Goal: Information Seeking & Learning: Learn about a topic

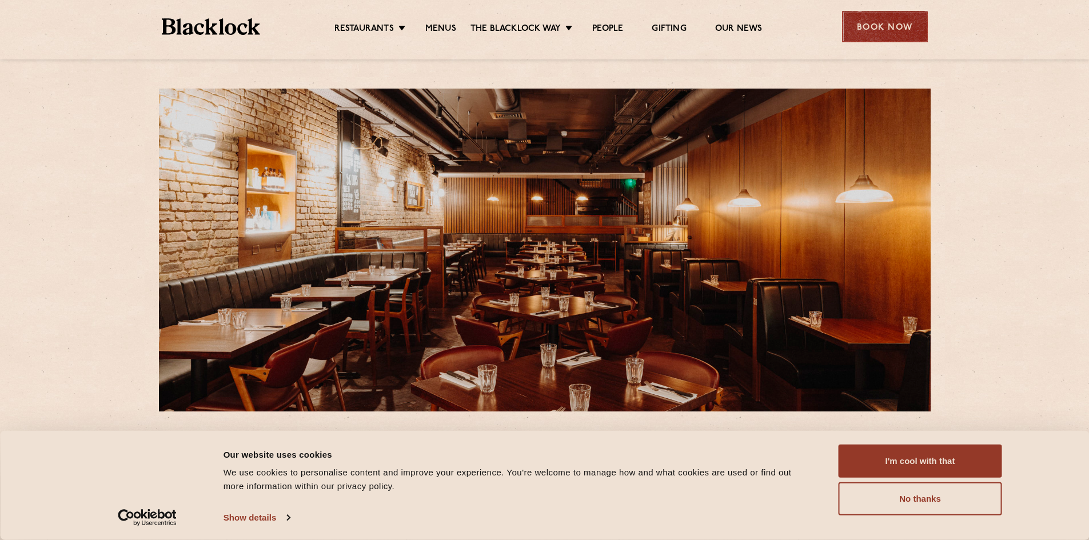
click at [869, 23] on div "Book Now" at bounding box center [885, 26] width 86 height 31
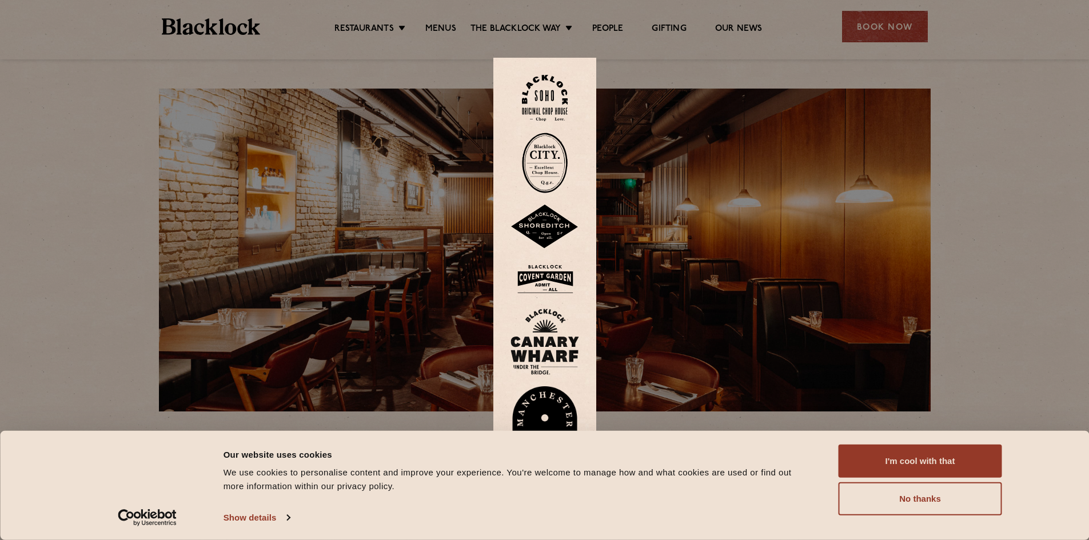
click at [547, 273] on img at bounding box center [545, 279] width 69 height 37
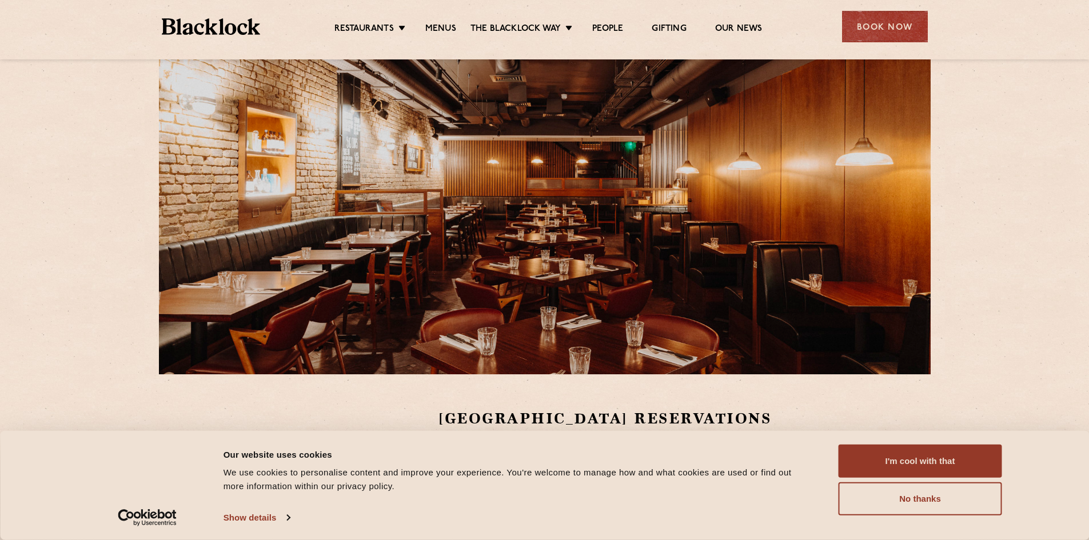
scroll to position [57, 0]
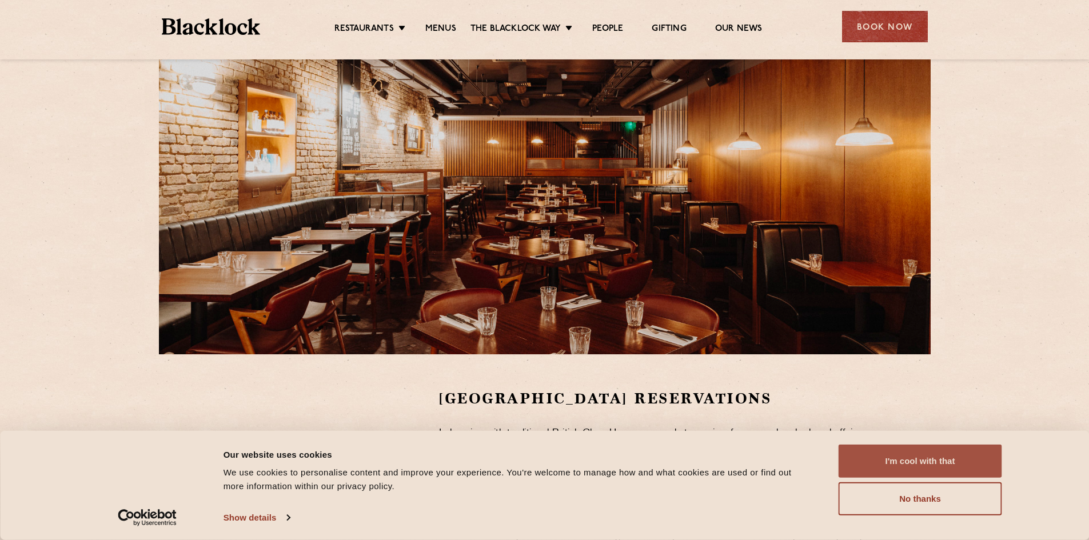
click at [961, 460] on button "I'm cool with that" at bounding box center [921, 461] width 164 height 33
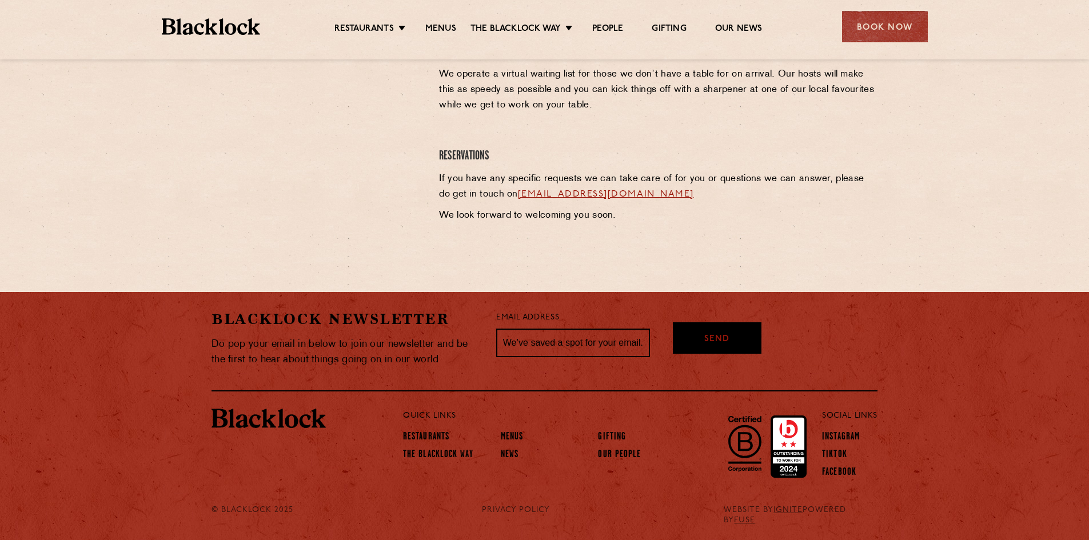
scroll to position [271, 0]
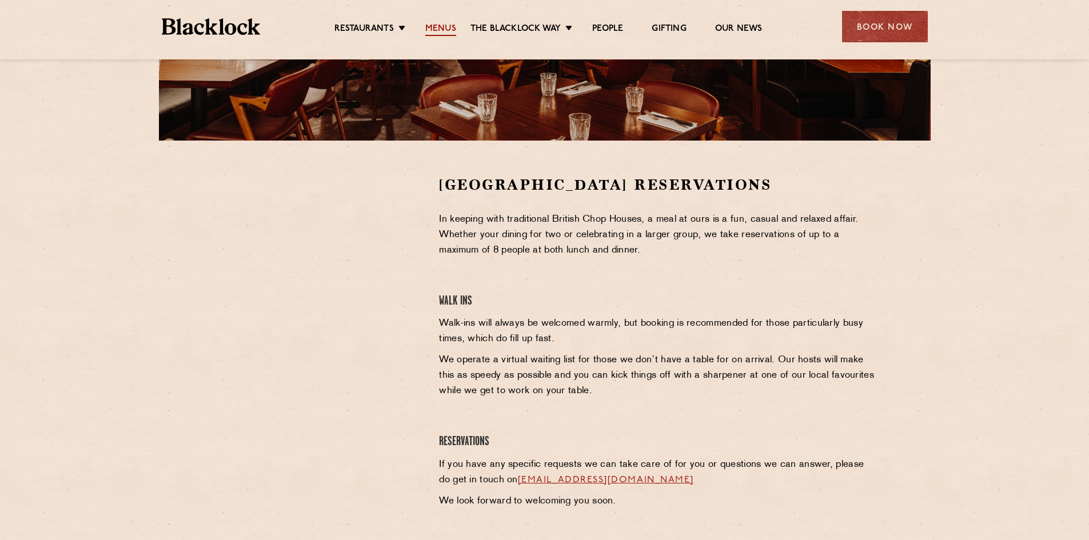
click at [436, 23] on link "Menus" at bounding box center [440, 29] width 31 height 13
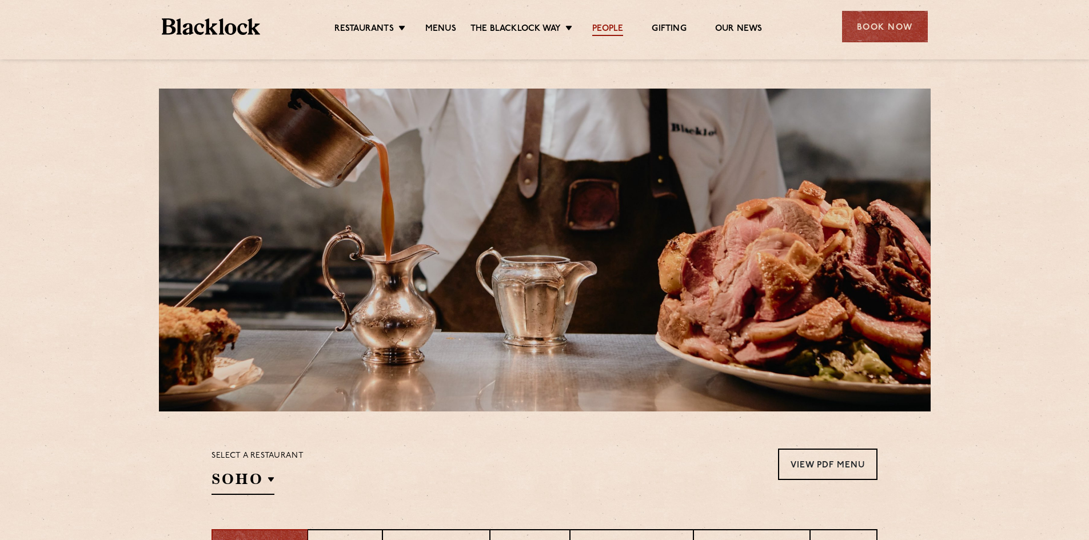
click at [618, 26] on link "People" at bounding box center [607, 29] width 31 height 13
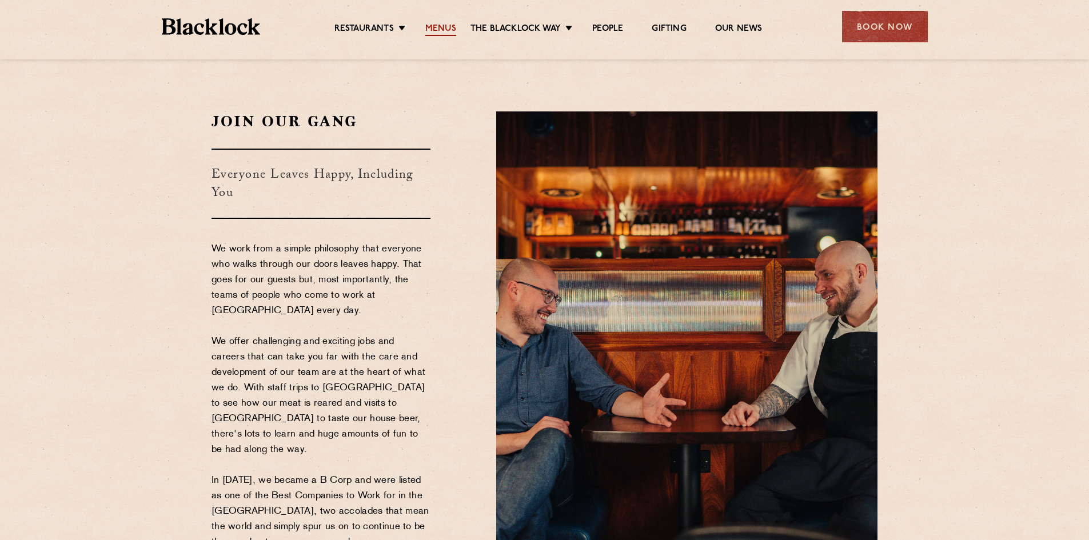
click at [440, 26] on link "Menus" at bounding box center [440, 29] width 31 height 13
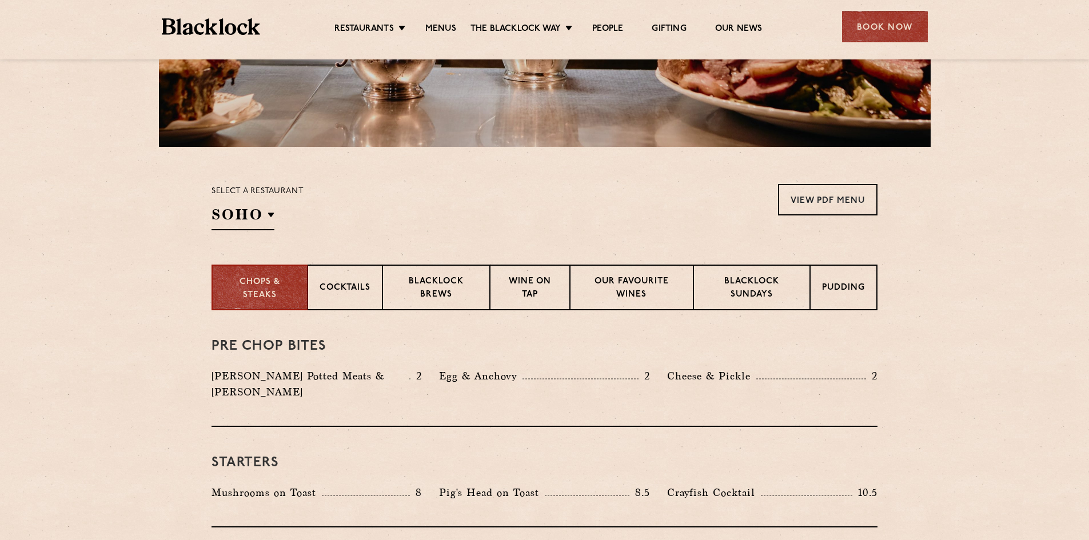
scroll to position [286, 0]
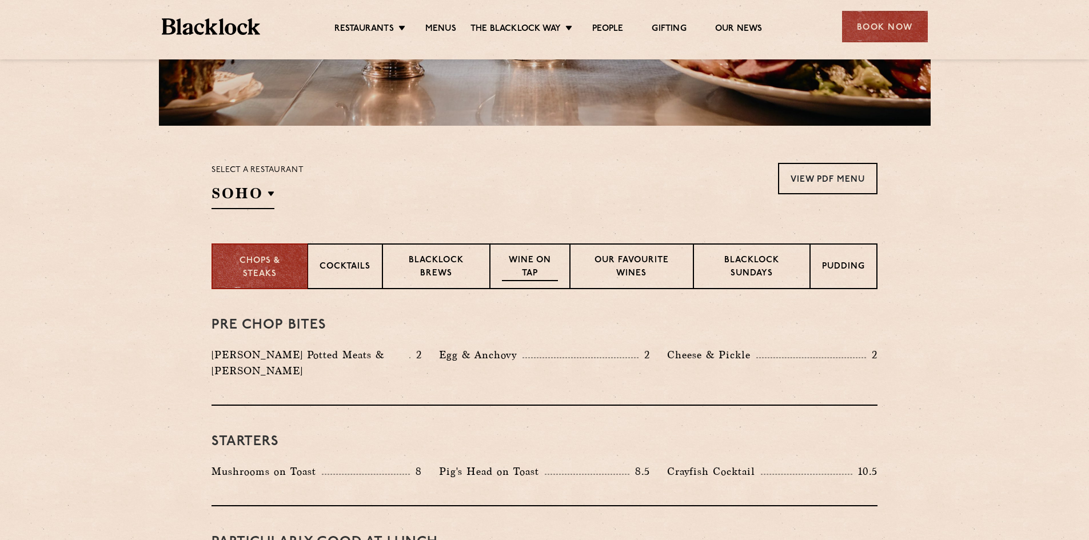
click at [542, 267] on p "Wine on Tap" at bounding box center [530, 267] width 56 height 27
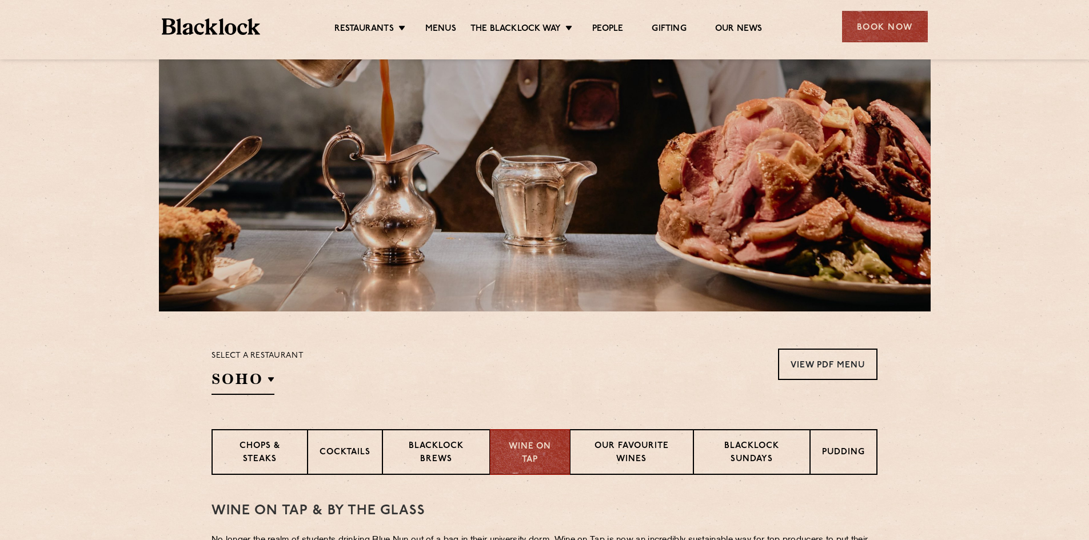
scroll to position [0, 0]
